Goal: Transaction & Acquisition: Book appointment/travel/reservation

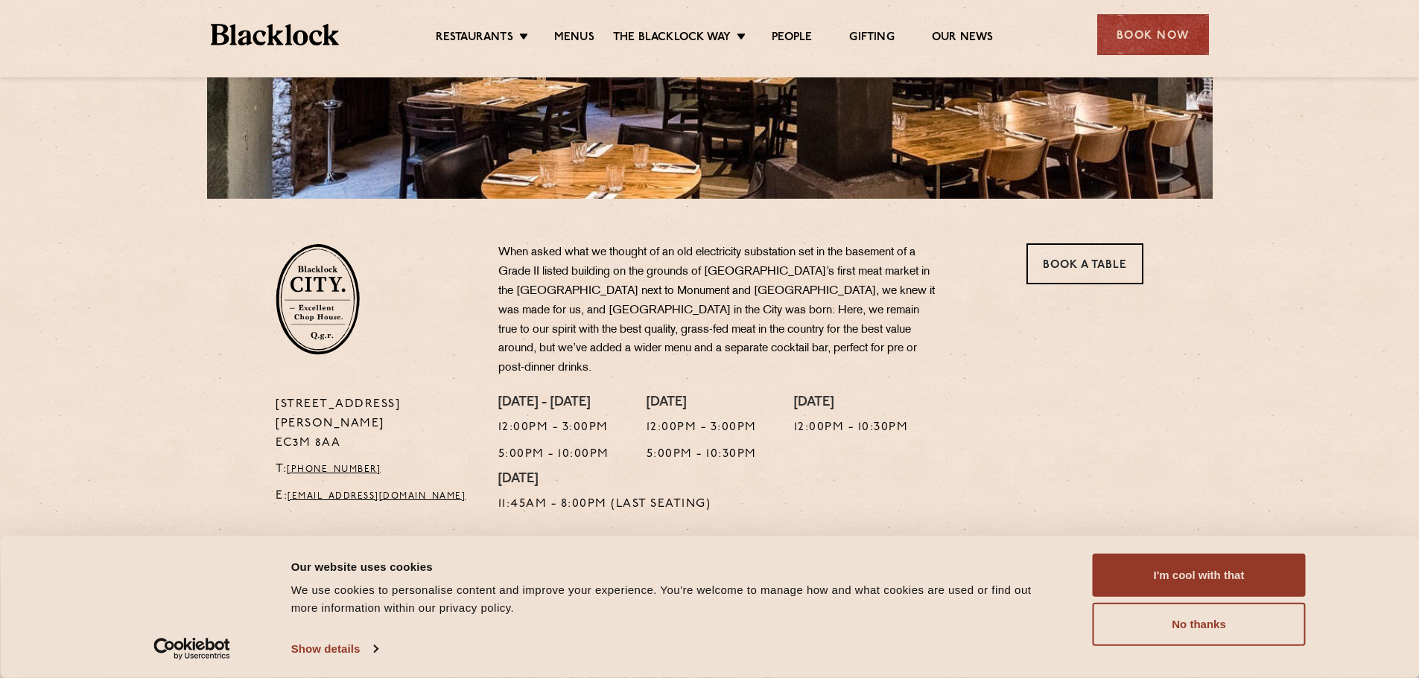
scroll to position [298, 0]
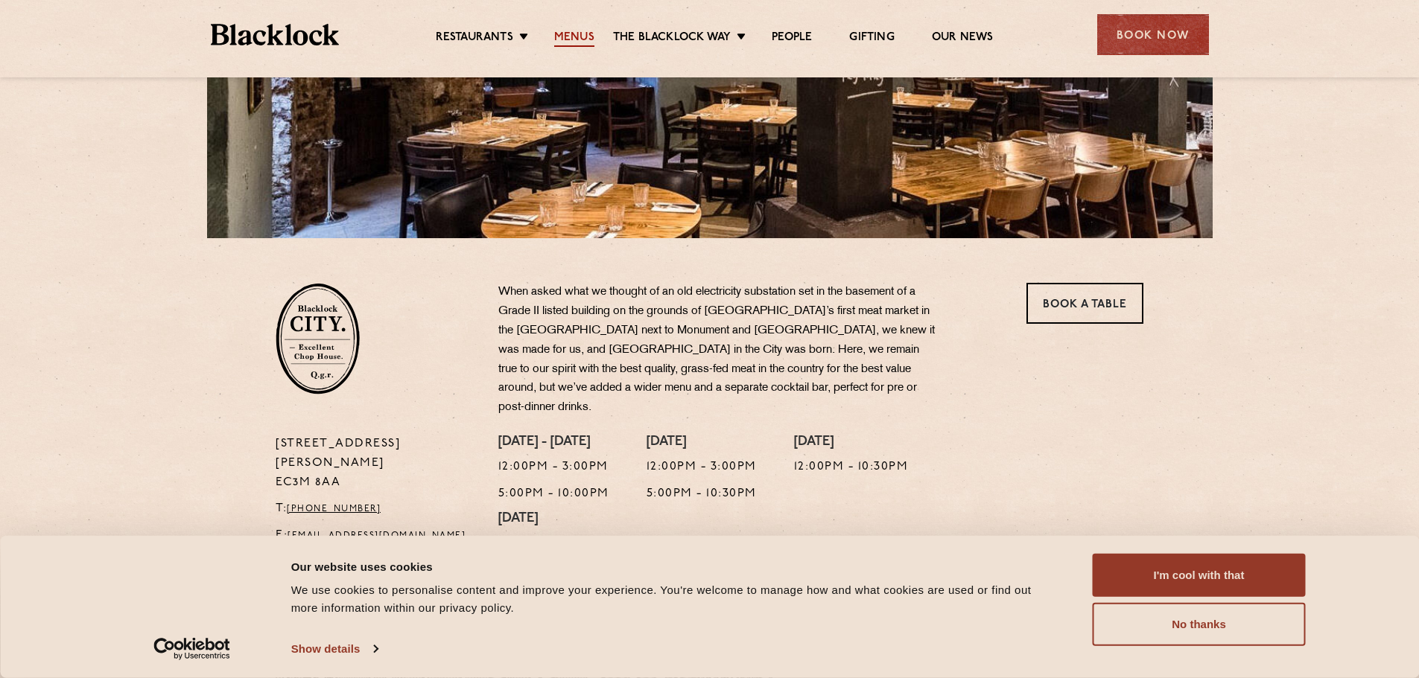
click at [576, 41] on link "Menus" at bounding box center [574, 39] width 40 height 16
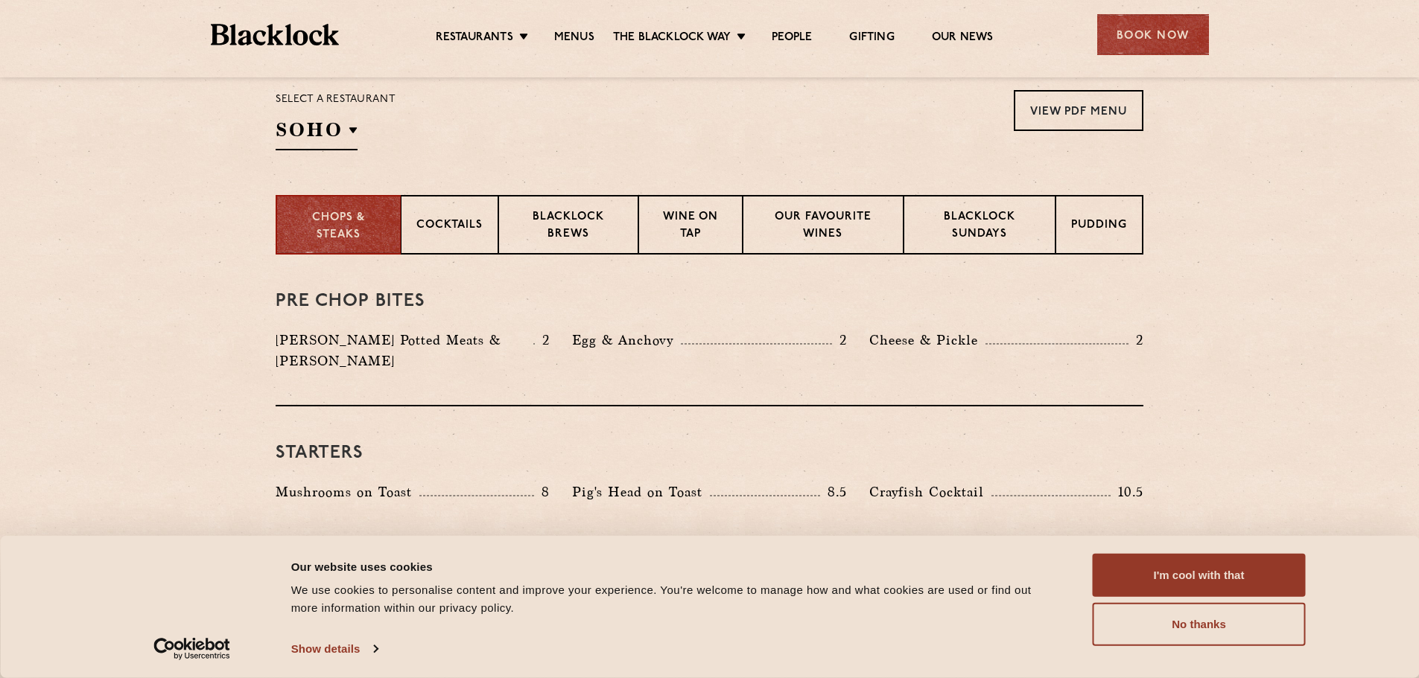
scroll to position [447, 0]
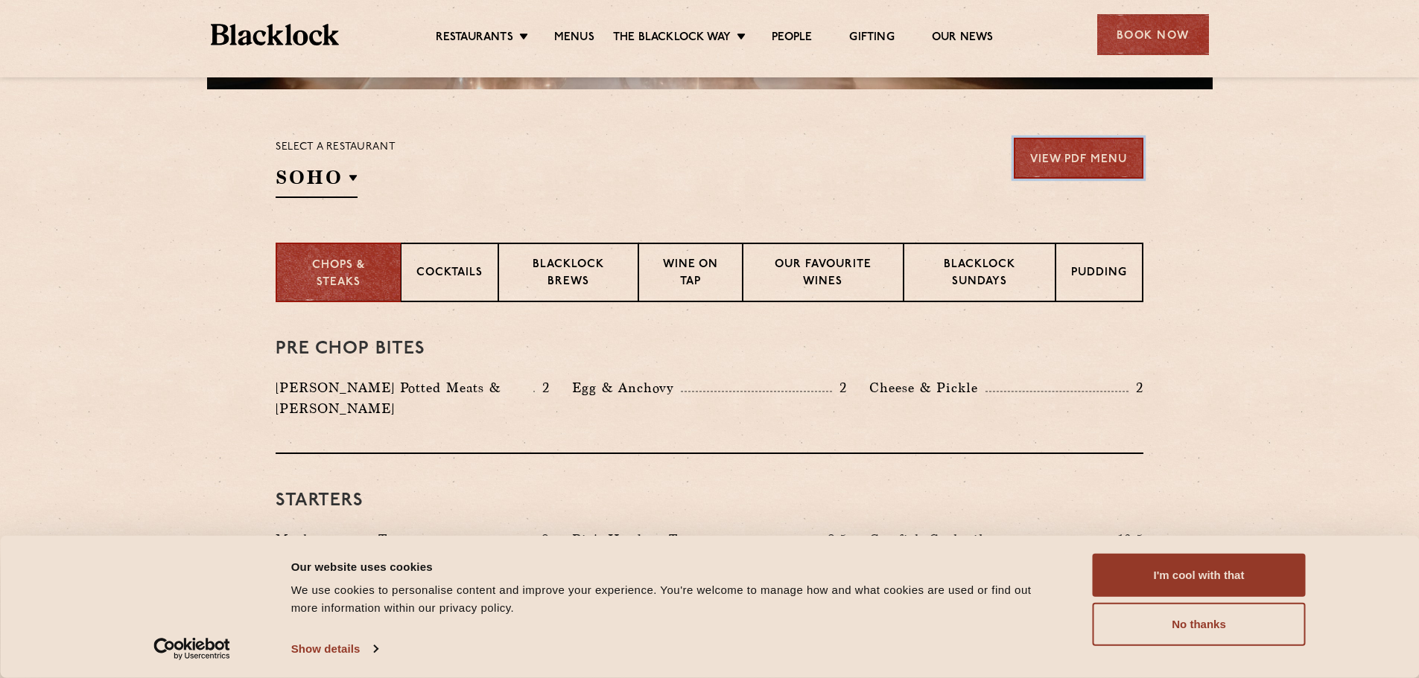
click at [1058, 153] on link "View PDF Menu" at bounding box center [1079, 158] width 130 height 41
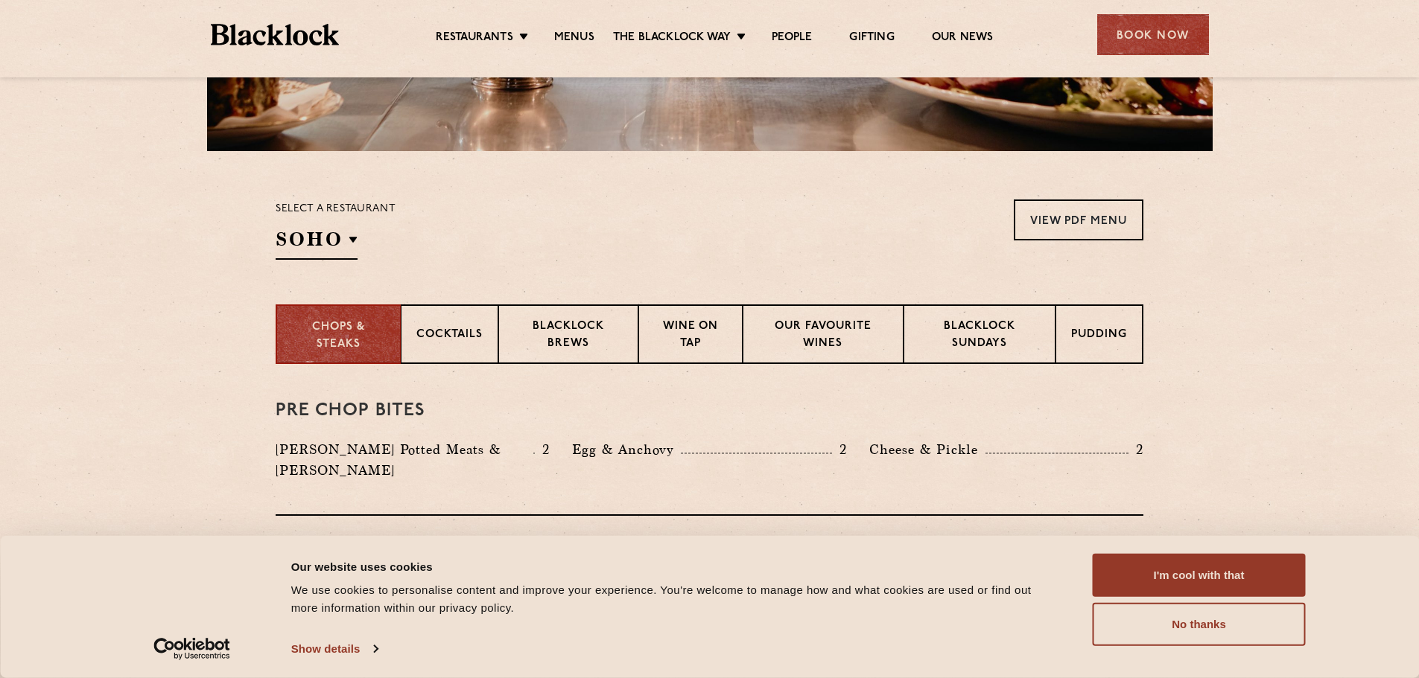
scroll to position [0, 0]
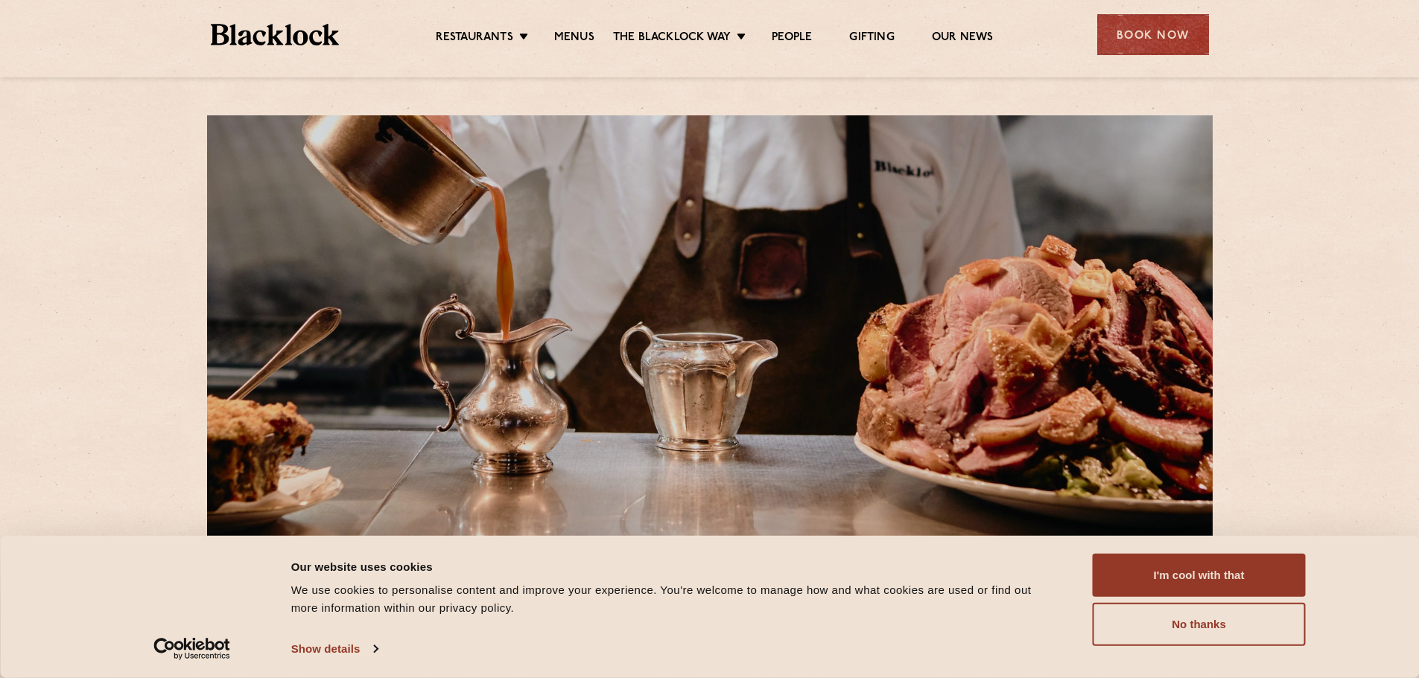
click at [1137, 31] on div "Book Now" at bounding box center [1153, 34] width 112 height 41
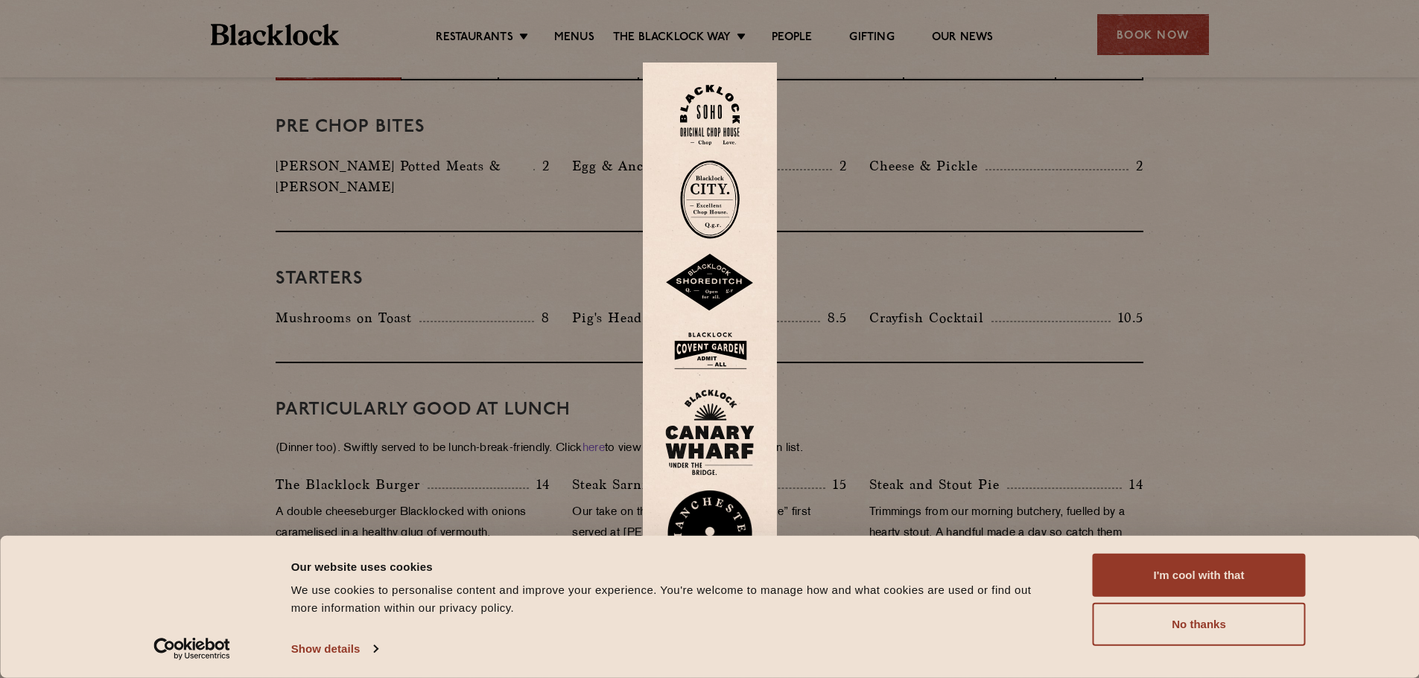
scroll to position [745, 0]
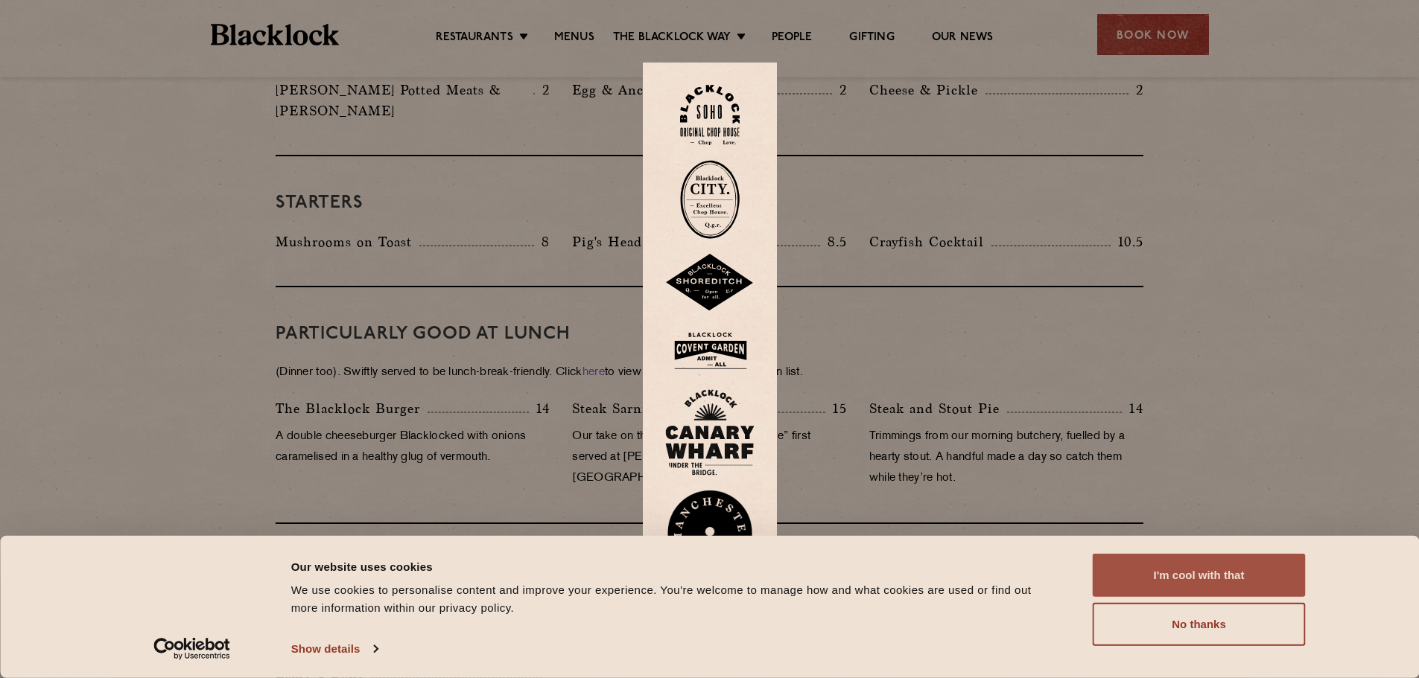
click at [1172, 583] on button "I'm cool with that" at bounding box center [1199, 575] width 213 height 43
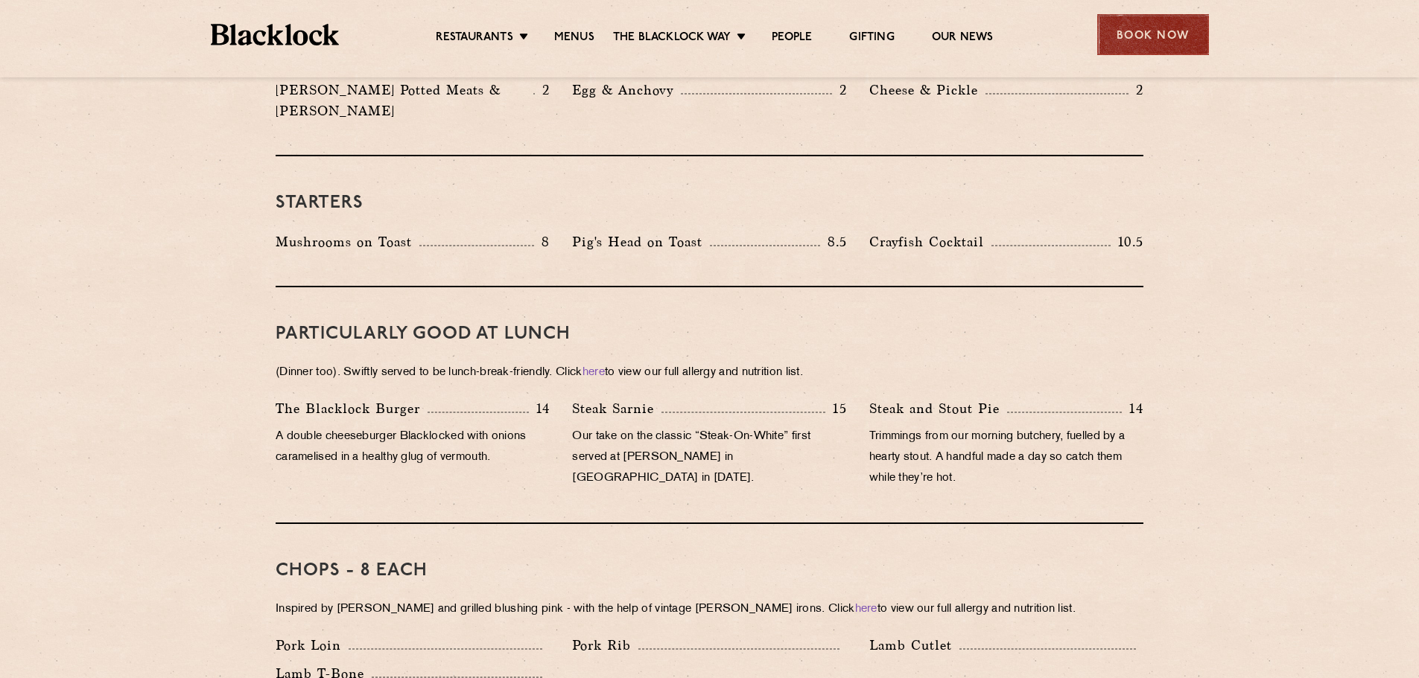
click at [1119, 43] on div "Book Now" at bounding box center [1153, 34] width 112 height 41
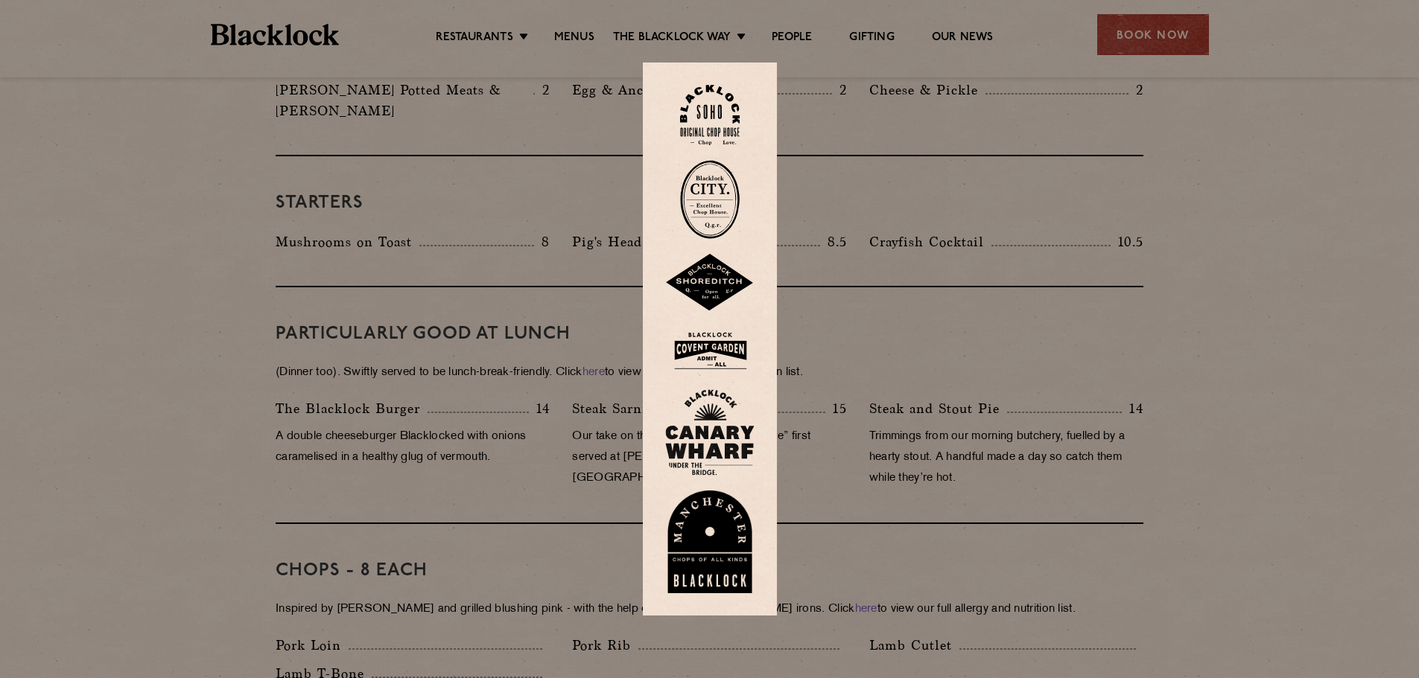
click at [713, 442] on img at bounding box center [709, 433] width 89 height 86
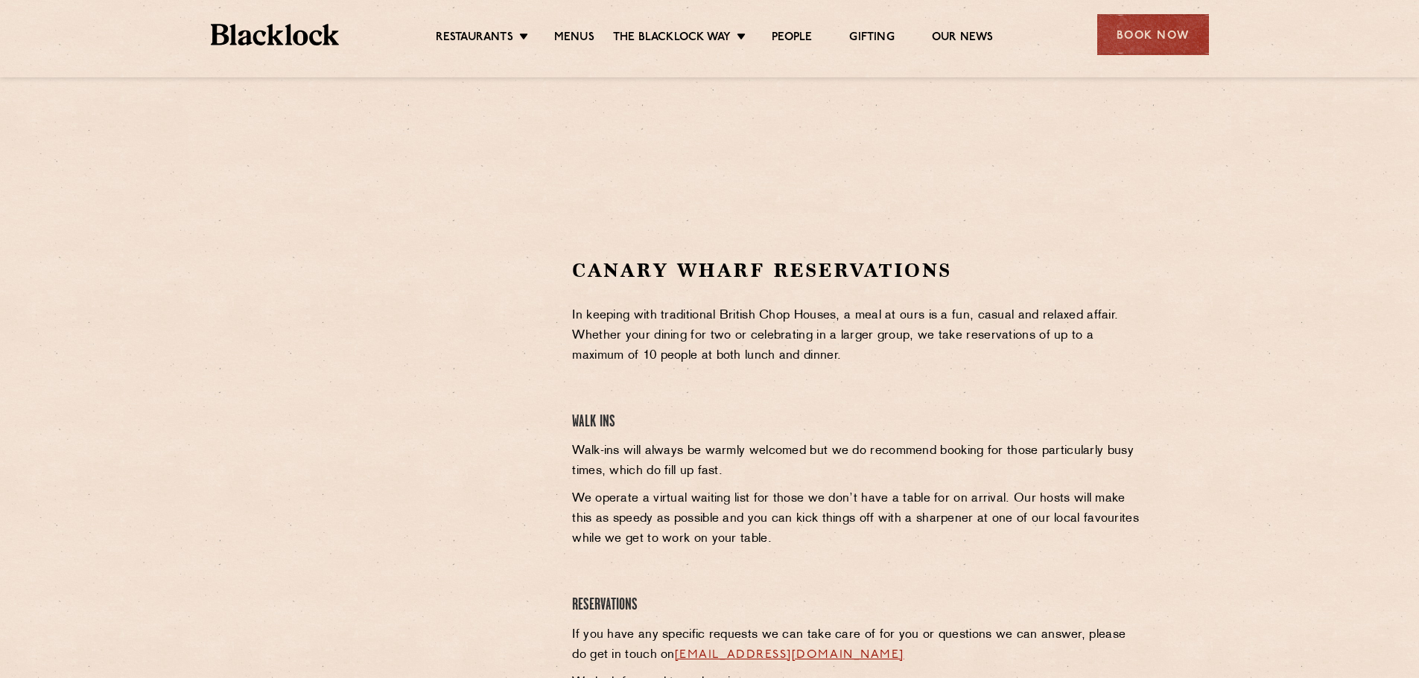
scroll to position [298, 0]
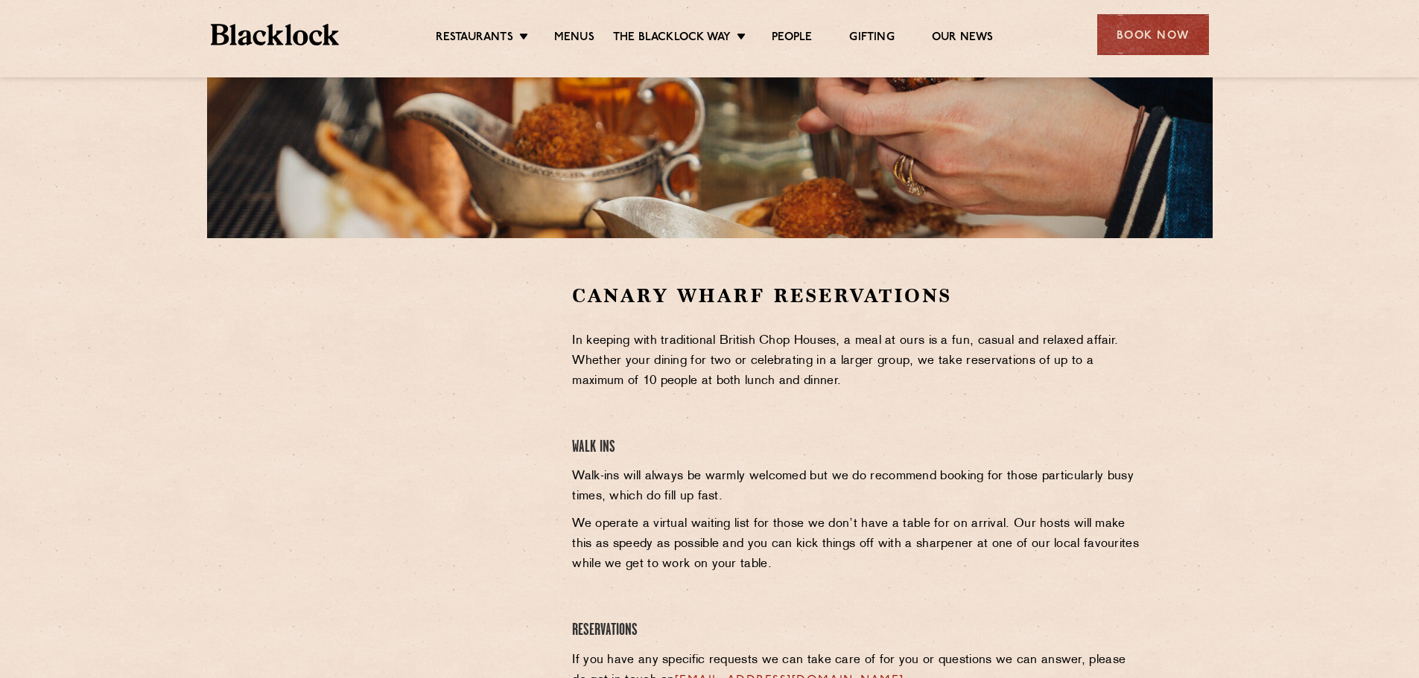
click at [589, 398] on div "Canary Wharf Reservations In keeping with traditional British Chop Houses, a me…" at bounding box center [858, 504] width 594 height 443
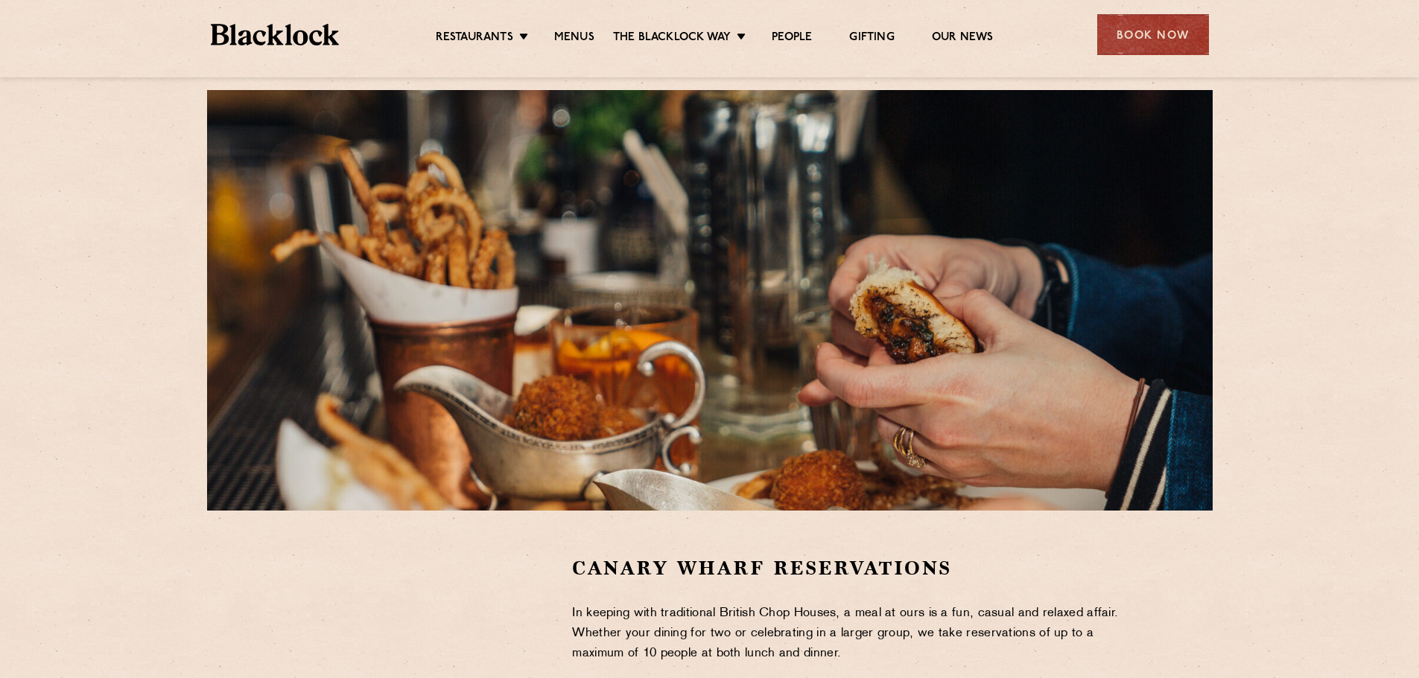
scroll to position [0, 0]
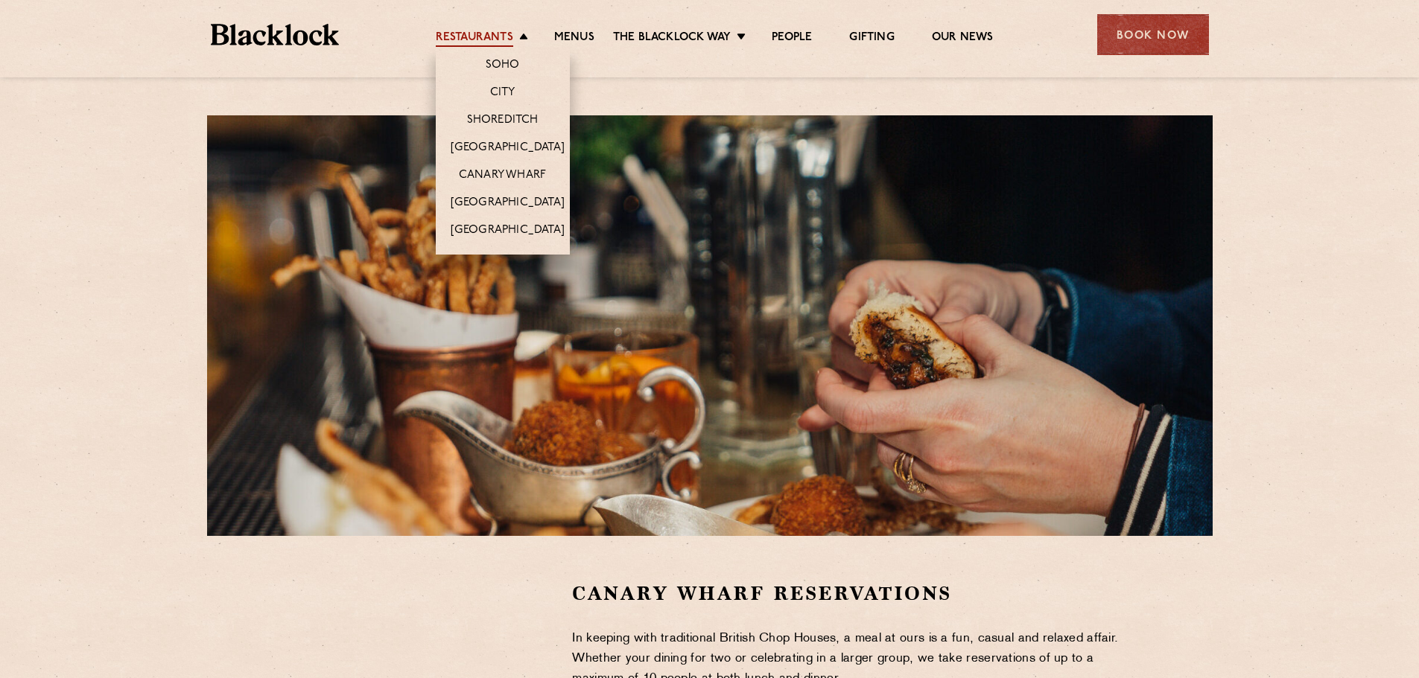
click at [504, 40] on link "Restaurants" at bounding box center [474, 39] width 77 height 16
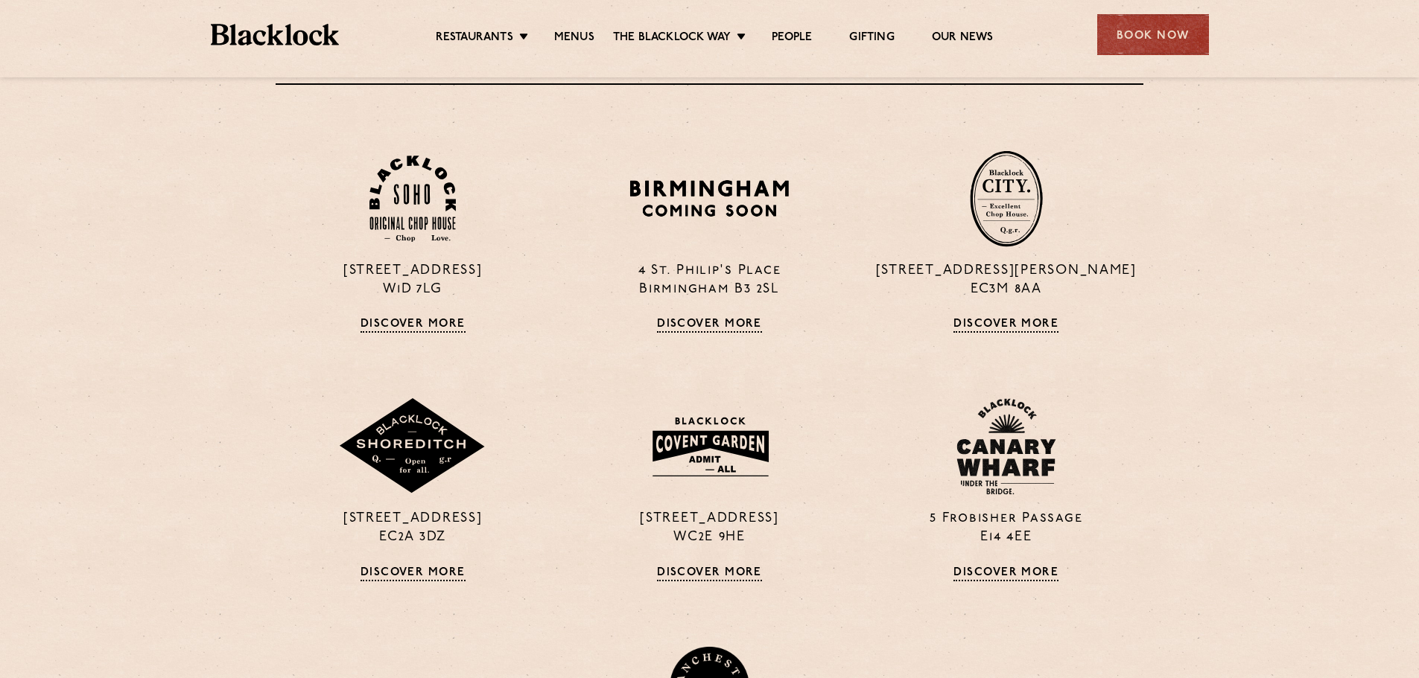
scroll to position [598, 0]
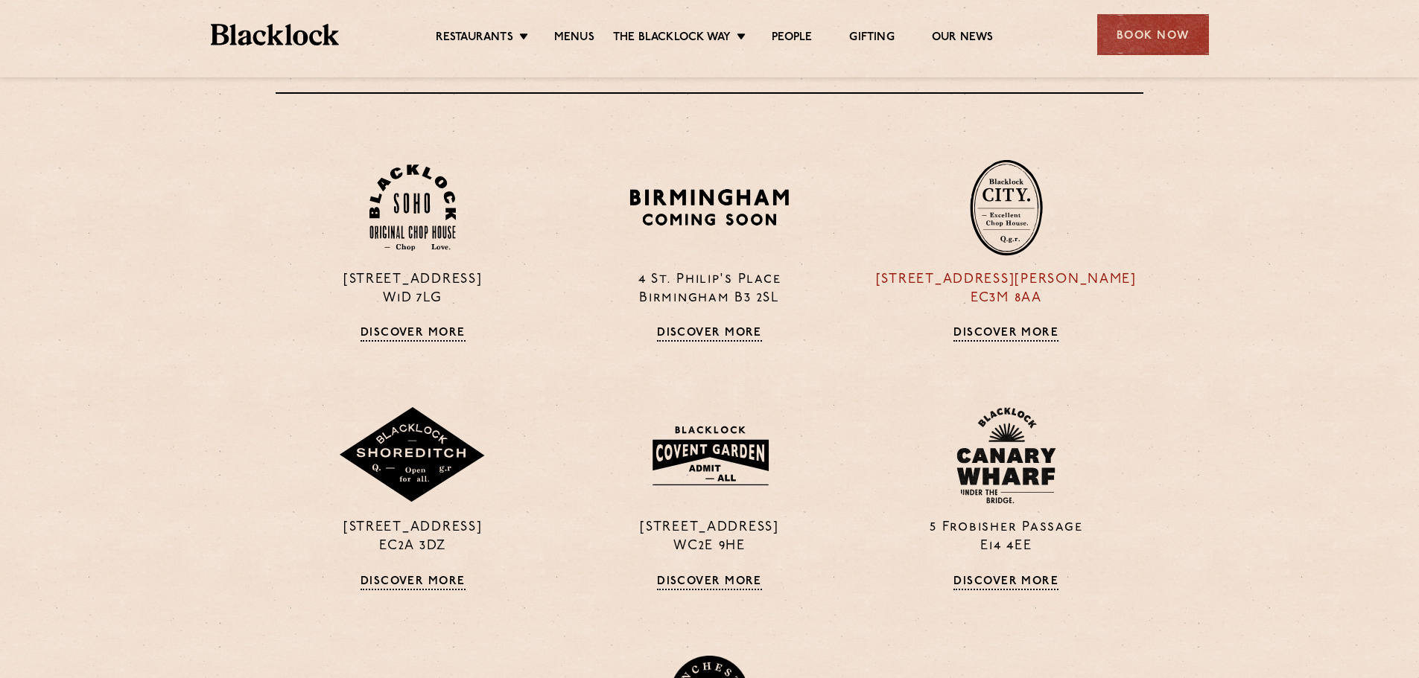
click at [1017, 333] on link "Discover More" at bounding box center [1005, 334] width 105 height 15
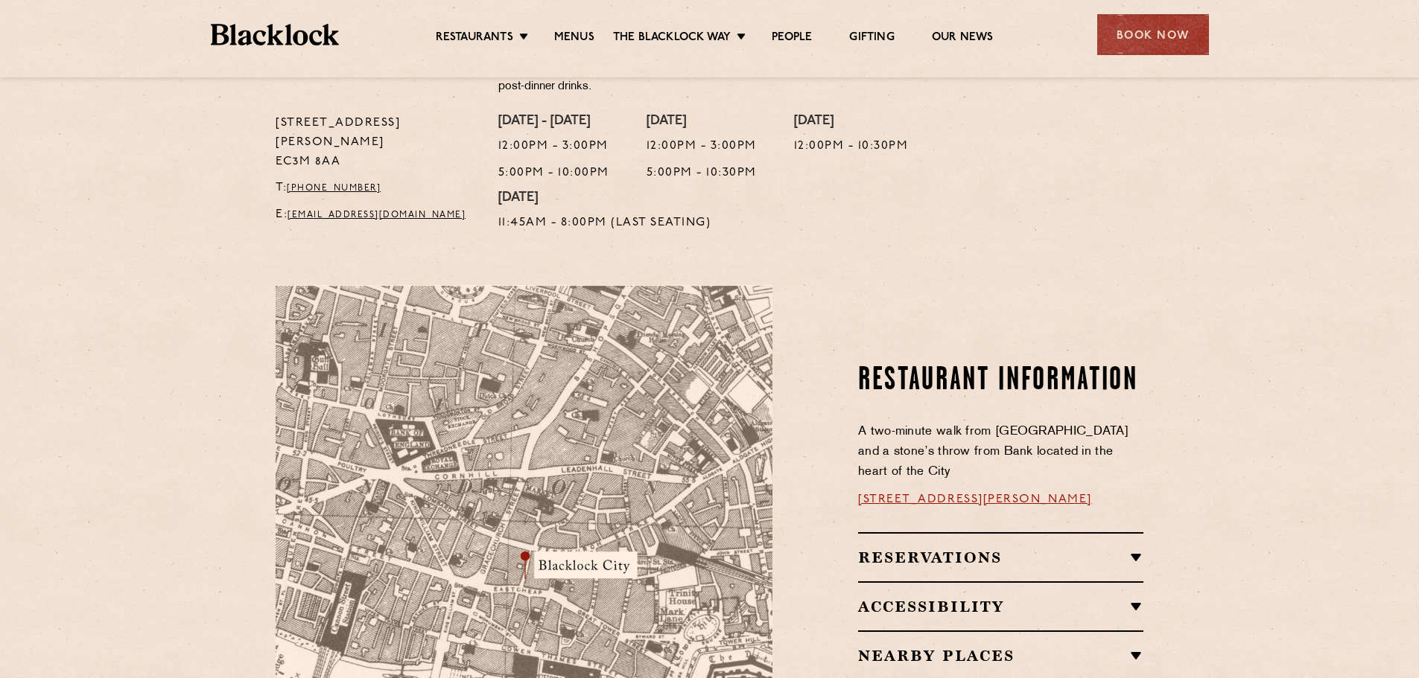
scroll to position [613, 0]
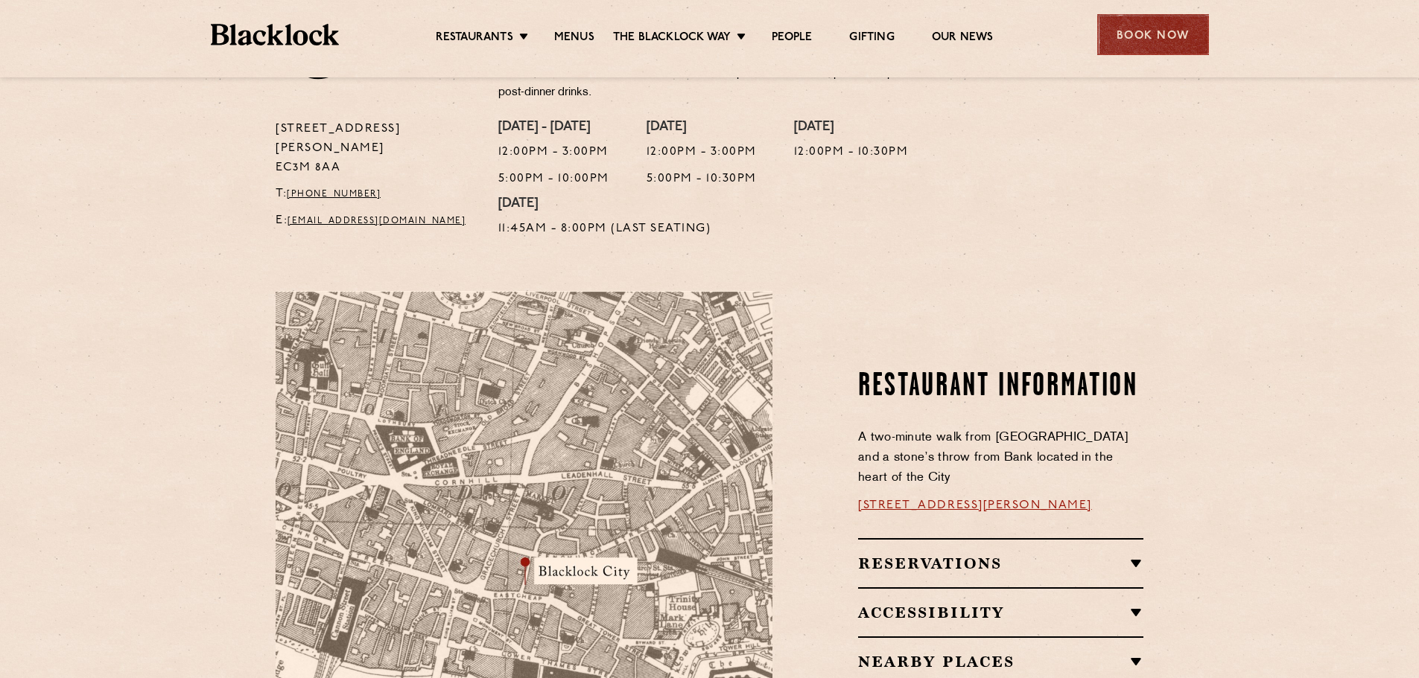
click at [1162, 29] on div "Book Now" at bounding box center [1153, 34] width 112 height 41
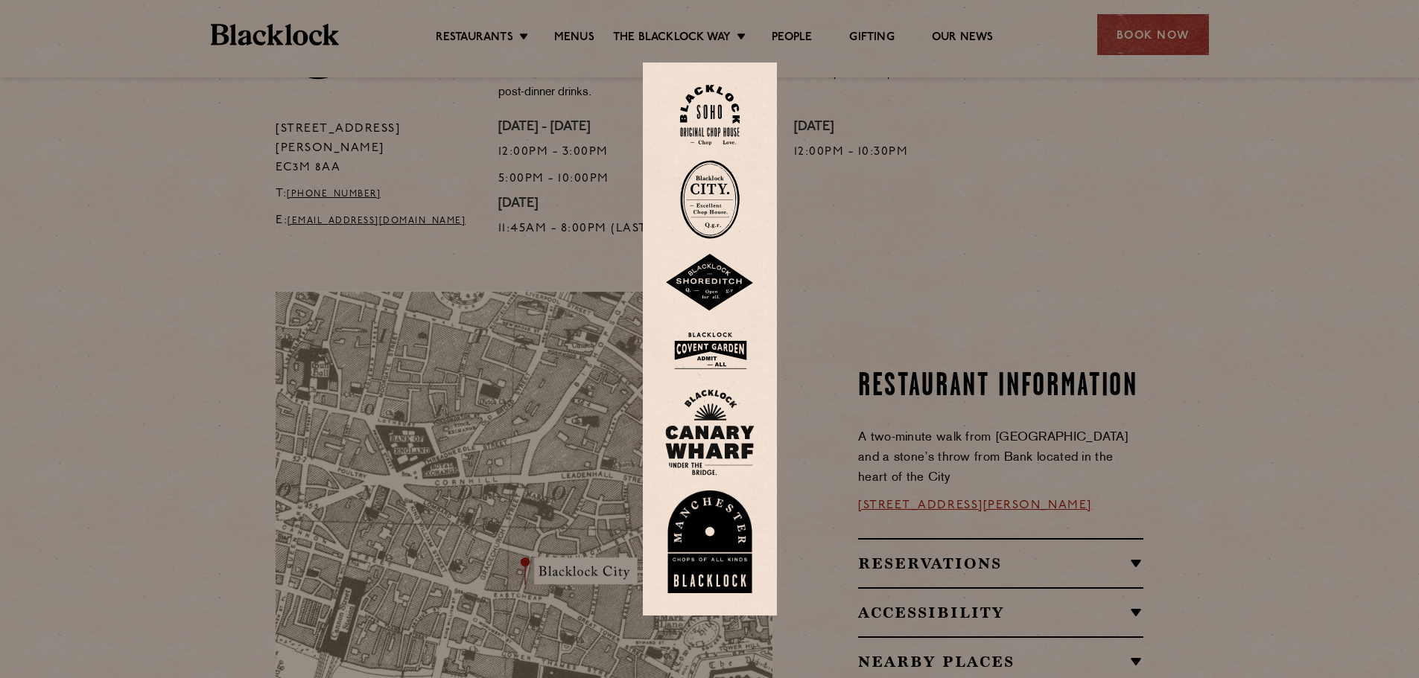
click at [900, 162] on div at bounding box center [709, 339] width 1419 height 678
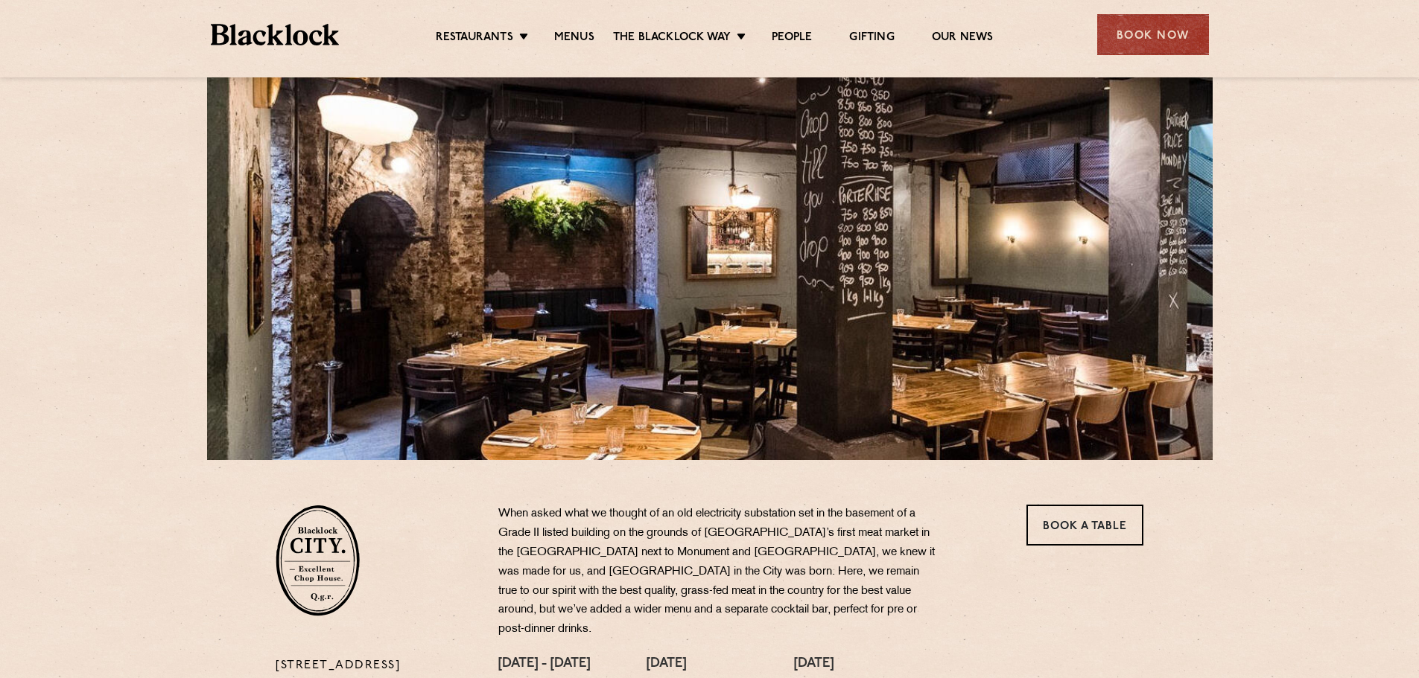
scroll to position [223, 0]
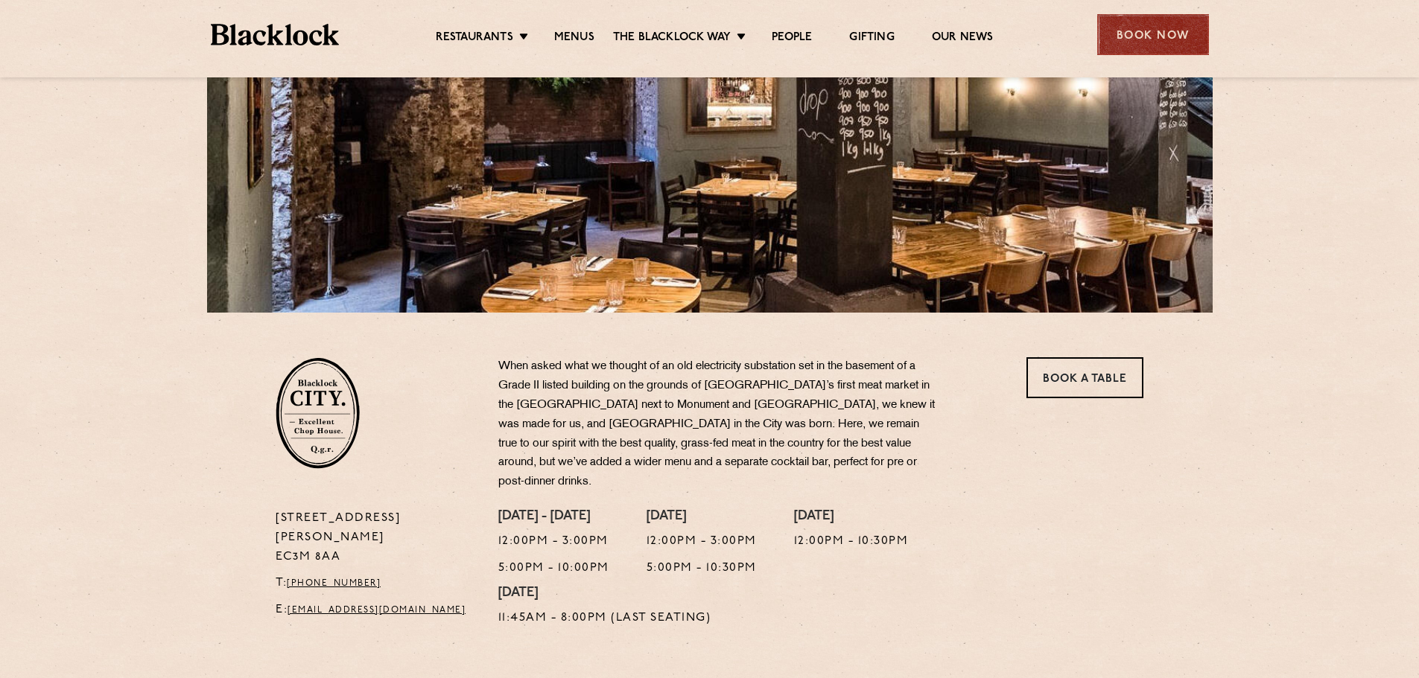
click at [1170, 31] on div "Book Now" at bounding box center [1153, 34] width 112 height 41
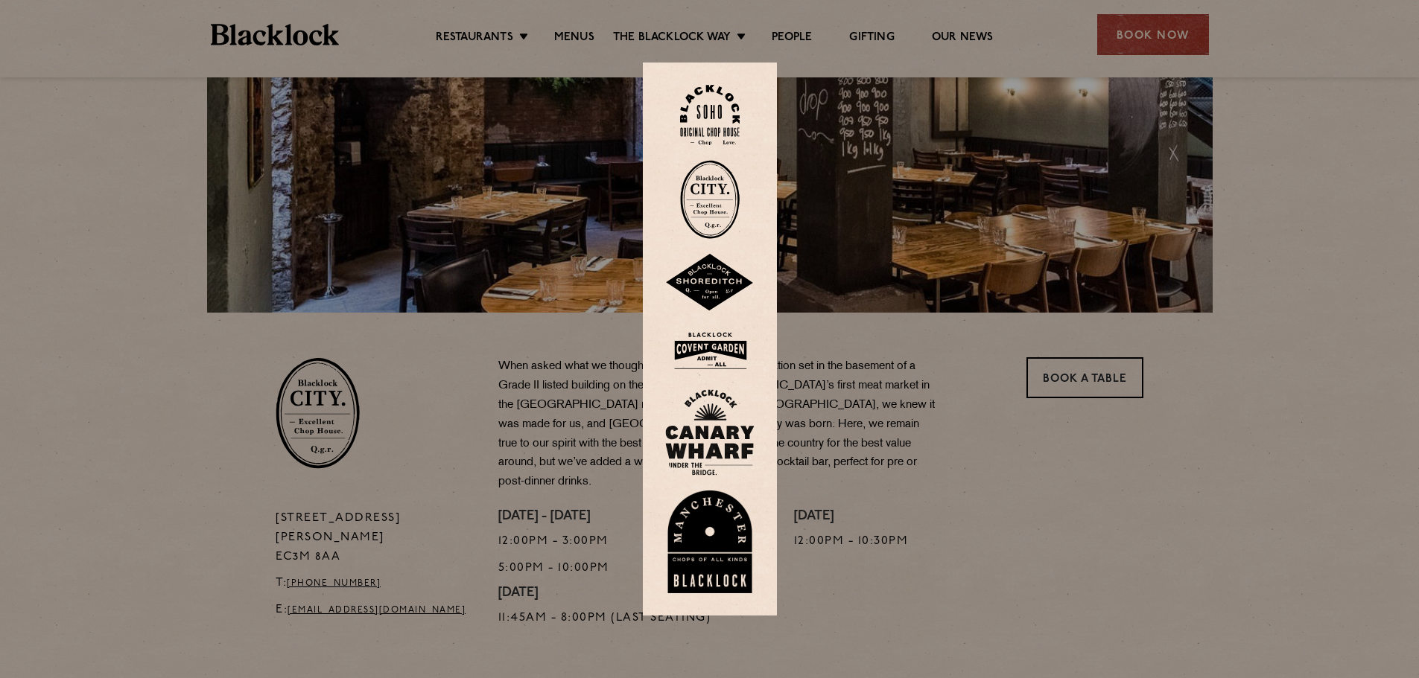
click at [727, 196] on img at bounding box center [710, 199] width 60 height 79
